Goal: Information Seeking & Learning: Learn about a topic

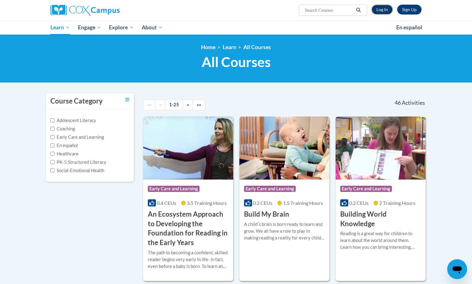
click at [380, 10] on link "Log In" at bounding box center [381, 10] width 21 height 10
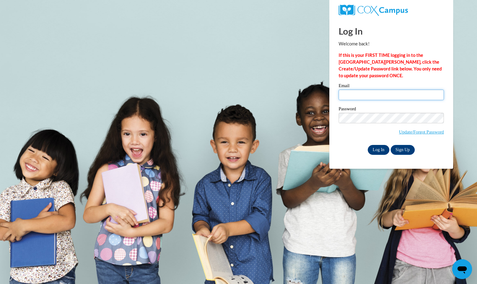
type input "[EMAIL_ADDRESS][DOMAIN_NAME]"
click at [376, 151] on input "Log In" at bounding box center [378, 150] width 22 height 10
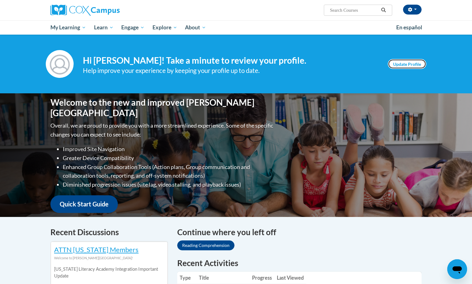
click at [407, 62] on link "Update Profile" at bounding box center [407, 64] width 38 height 10
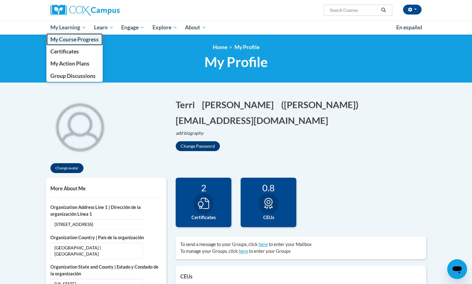
click at [68, 41] on span "My Course Progress" at bounding box center [74, 39] width 48 height 6
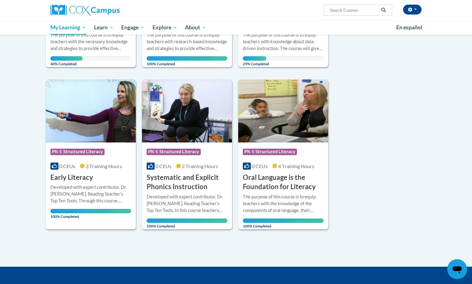
scroll to position [93, 0]
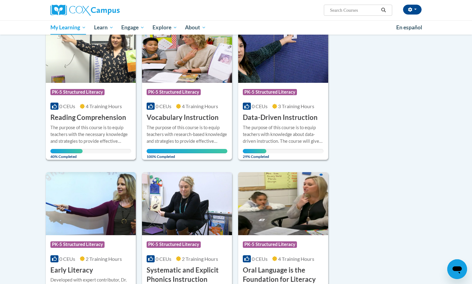
click at [89, 137] on div "The purpose of this course is to equip teachers with the necessary knowledge an…" at bounding box center [90, 134] width 81 height 20
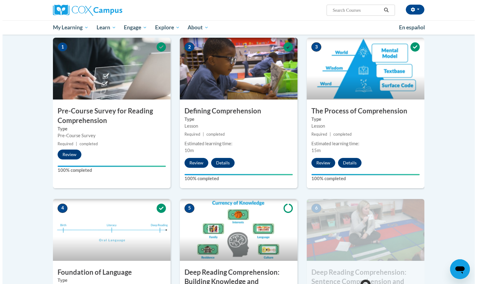
scroll to position [216, 0]
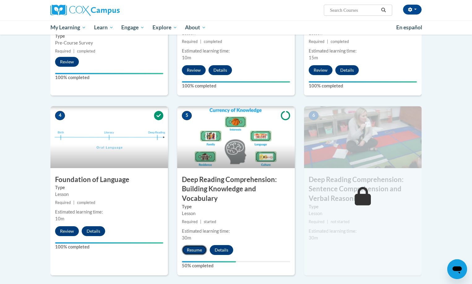
click at [194, 250] on button "Resume" at bounding box center [194, 250] width 25 height 10
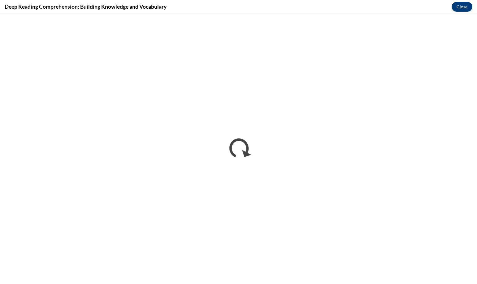
scroll to position [0, 0]
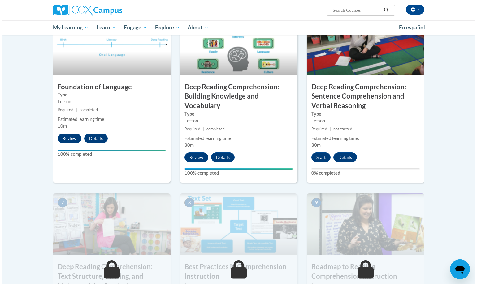
scroll to position [278, 0]
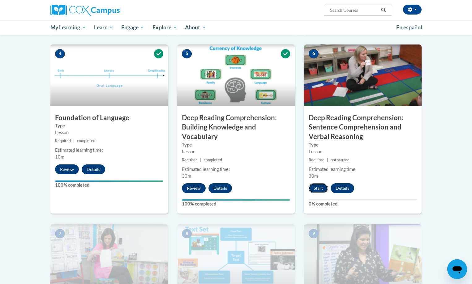
click at [319, 189] on button "Start" at bounding box center [318, 188] width 19 height 10
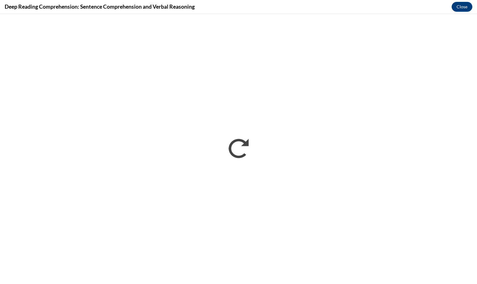
scroll to position [0, 0]
